Goal: Transaction & Acquisition: Purchase product/service

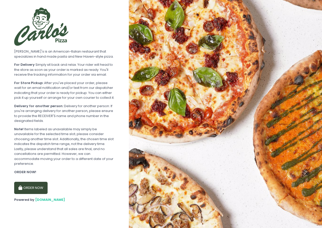
click at [164, 193] on body "Home About Menu Carlo's is an American-Italian restaurant that specializes in h…" at bounding box center [161, 114] width 322 height 228
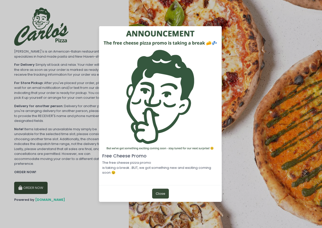
click at [158, 191] on button "Close" at bounding box center [160, 193] width 17 height 10
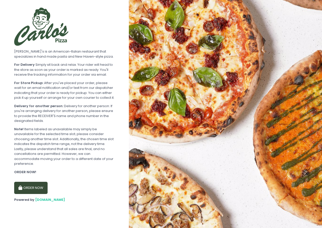
click at [35, 188] on button "ORDER NOW" at bounding box center [30, 187] width 33 height 12
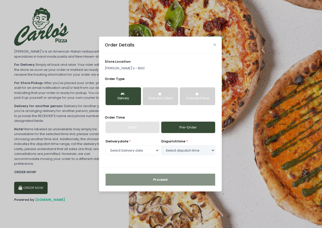
select select "[DATE]"
click at [124, 98] on div "Delivery" at bounding box center [123, 98] width 28 height 5
click at [200, 152] on select "Select dispatch time 11:30 AM - 12:00 PM 12:00 PM - 12:30 PM 12:30 PM - 01:00 P…" at bounding box center [188, 150] width 54 height 10
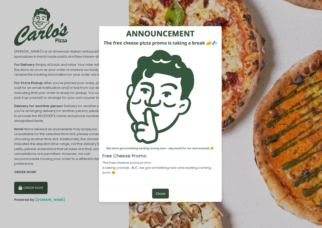
click at [156, 194] on button "Close" at bounding box center [160, 193] width 17 height 10
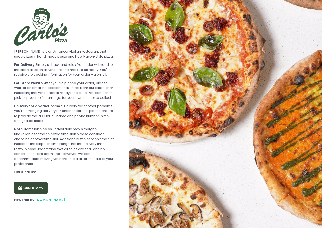
click at [41, 185] on button "ORDER NOW" at bounding box center [30, 187] width 33 height 12
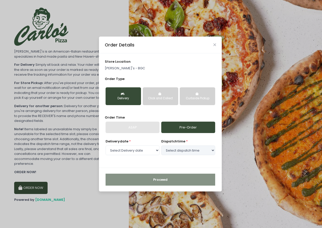
select select "[DATE]"
click at [126, 99] on div "Delivery" at bounding box center [123, 98] width 28 height 5
click at [211, 151] on select "Select dispatch time 11:30 AM - 12:00 PM 12:00 PM - 12:30 PM 12:30 PM - 01:00 P…" at bounding box center [188, 150] width 54 height 10
select select "11:30"
click at [161, 145] on select "Select dispatch time 11:30 AM - 12:00 PM 12:00 PM - 12:30 PM 12:30 PM - 01:00 P…" at bounding box center [188, 150] width 54 height 10
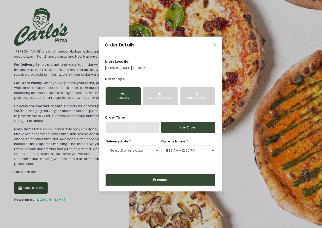
click at [161, 179] on button "Proceed" at bounding box center [161, 179] width 110 height 12
